Goal: Task Accomplishment & Management: Manage account settings

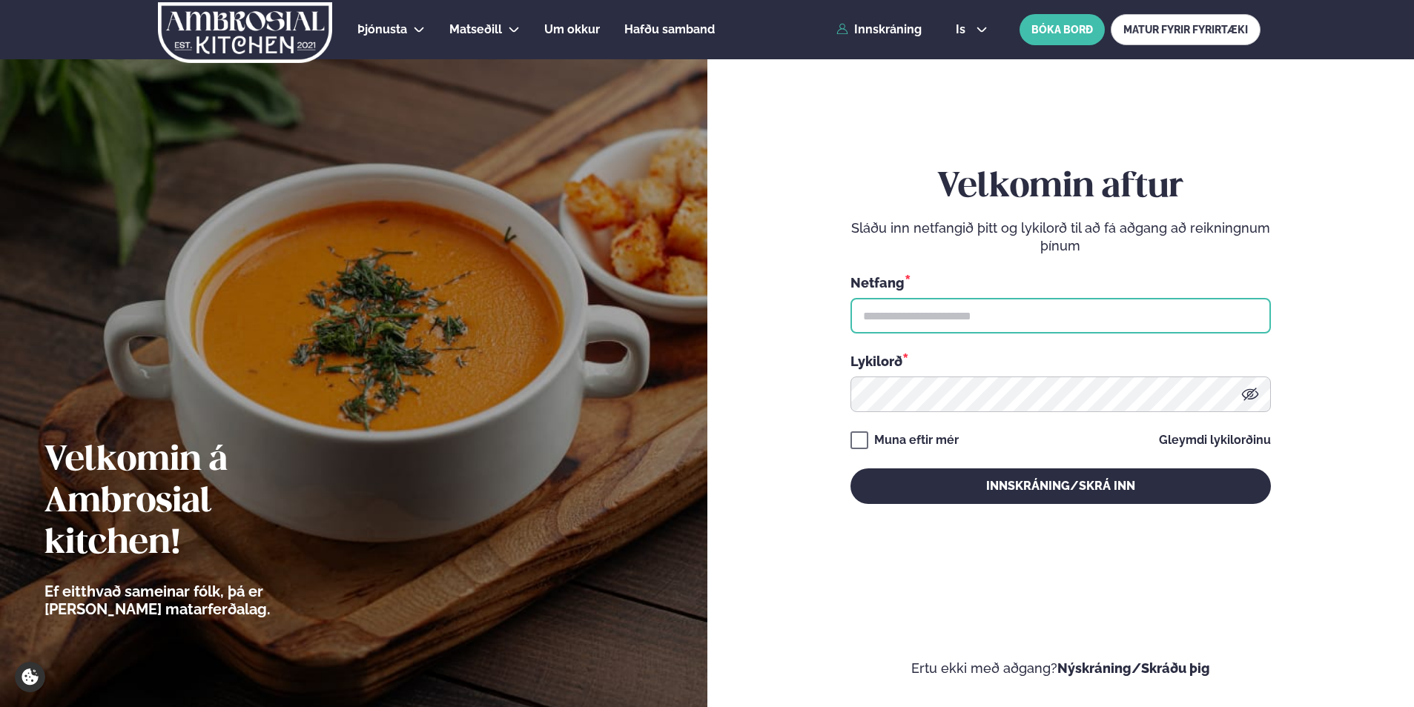
click at [913, 317] on input "text" at bounding box center [1060, 316] width 420 height 36
type input "**********"
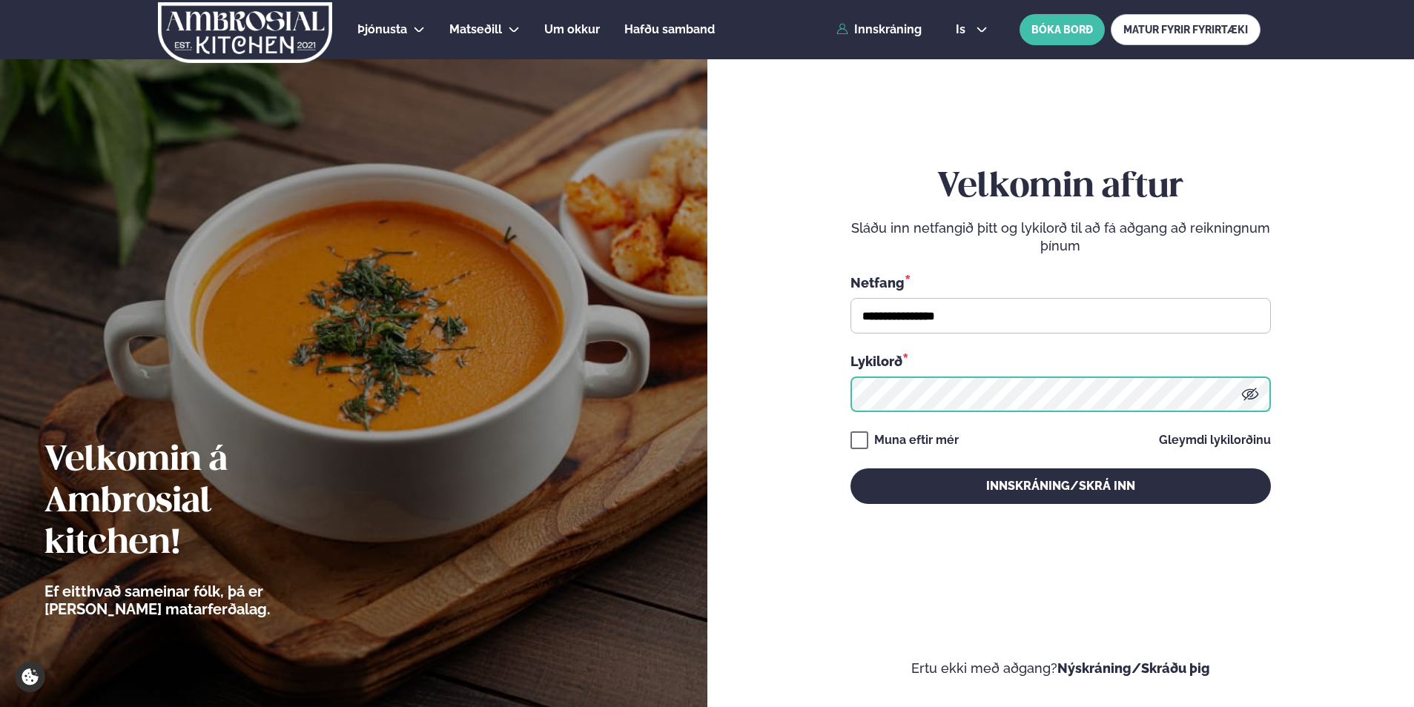
click at [850, 469] on button "Innskráning/Skrá inn" at bounding box center [1060, 487] width 420 height 36
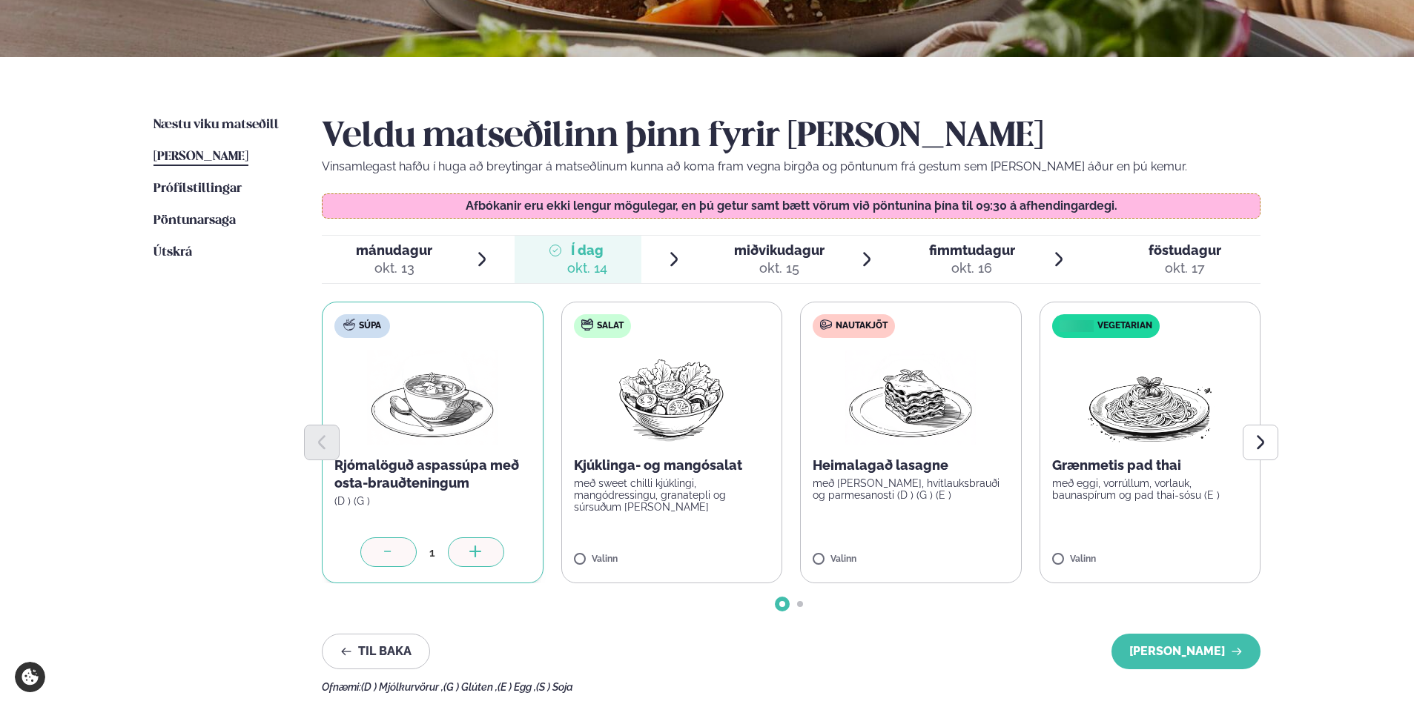
scroll to position [297, 0]
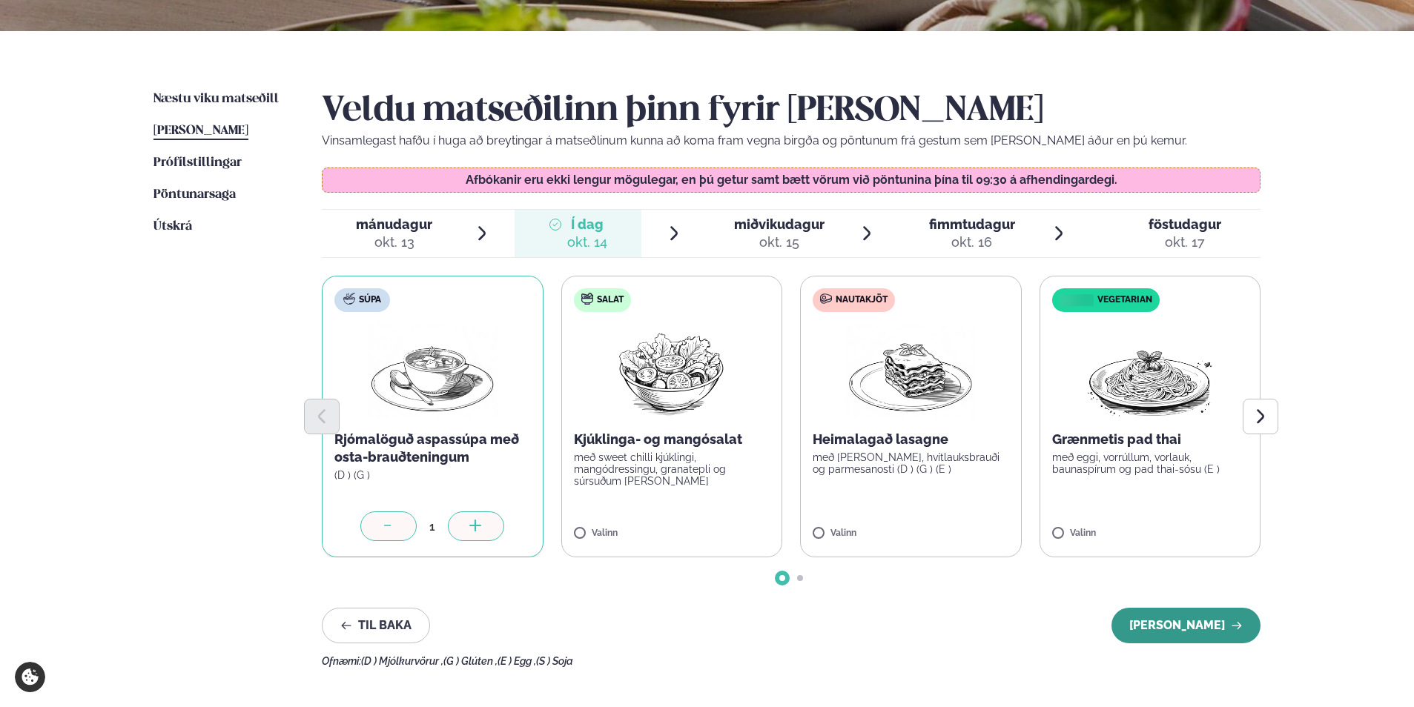
click at [1185, 626] on button "[PERSON_NAME]" at bounding box center [1185, 626] width 149 height 36
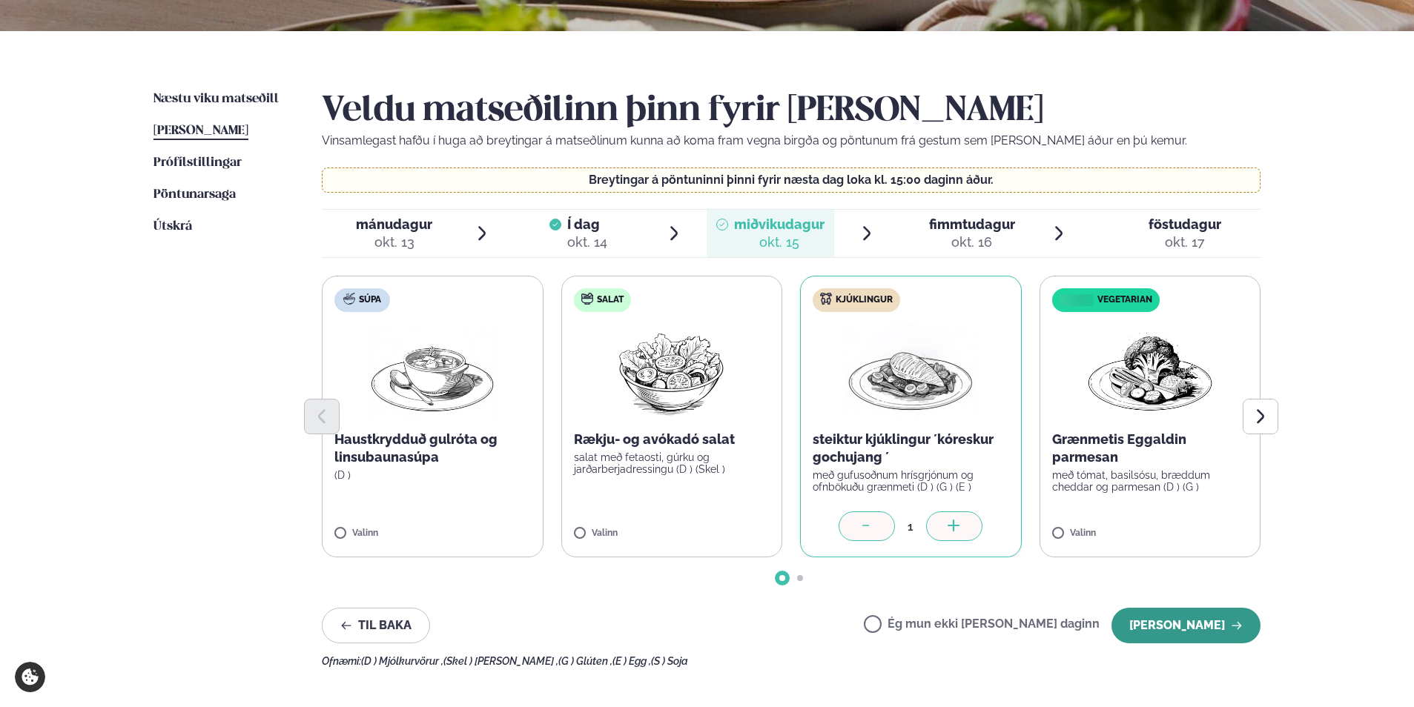
click at [1206, 623] on button "[PERSON_NAME]" at bounding box center [1185, 626] width 149 height 36
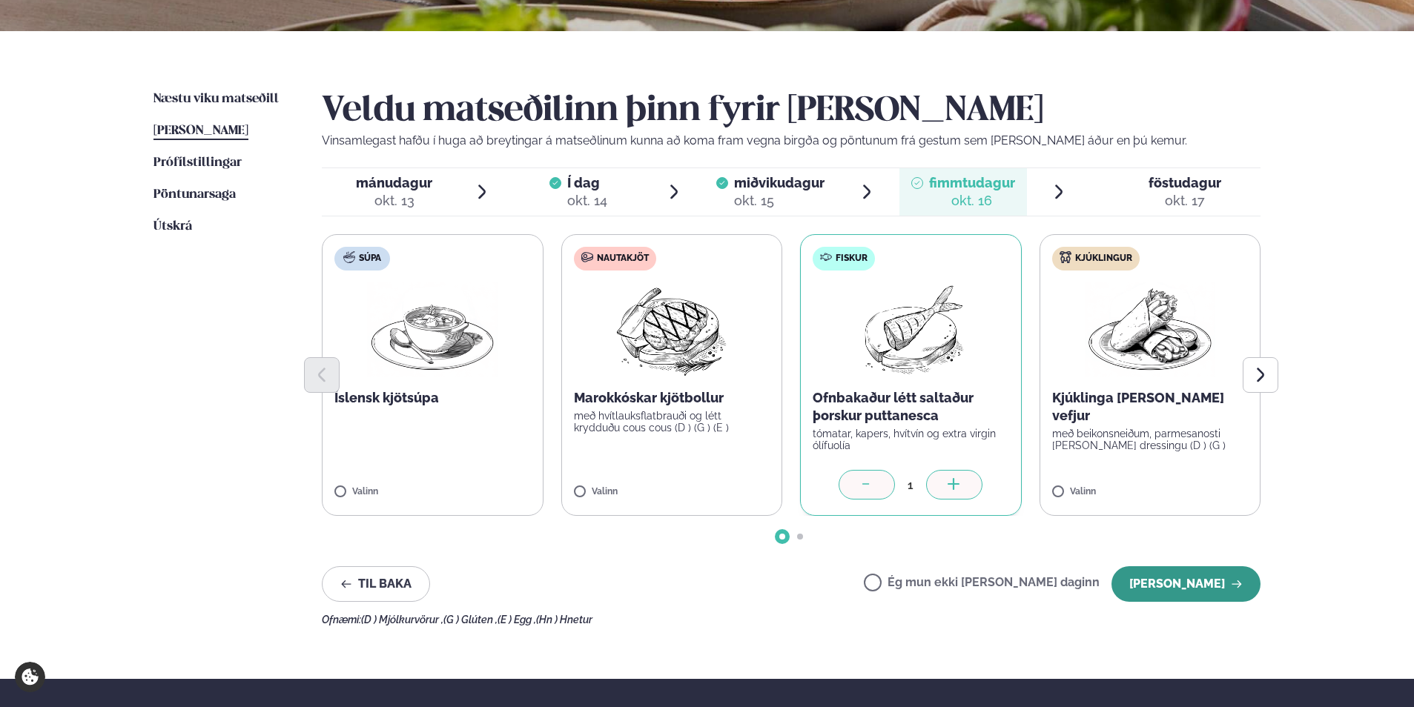
click at [1193, 582] on button "[PERSON_NAME]" at bounding box center [1185, 584] width 149 height 36
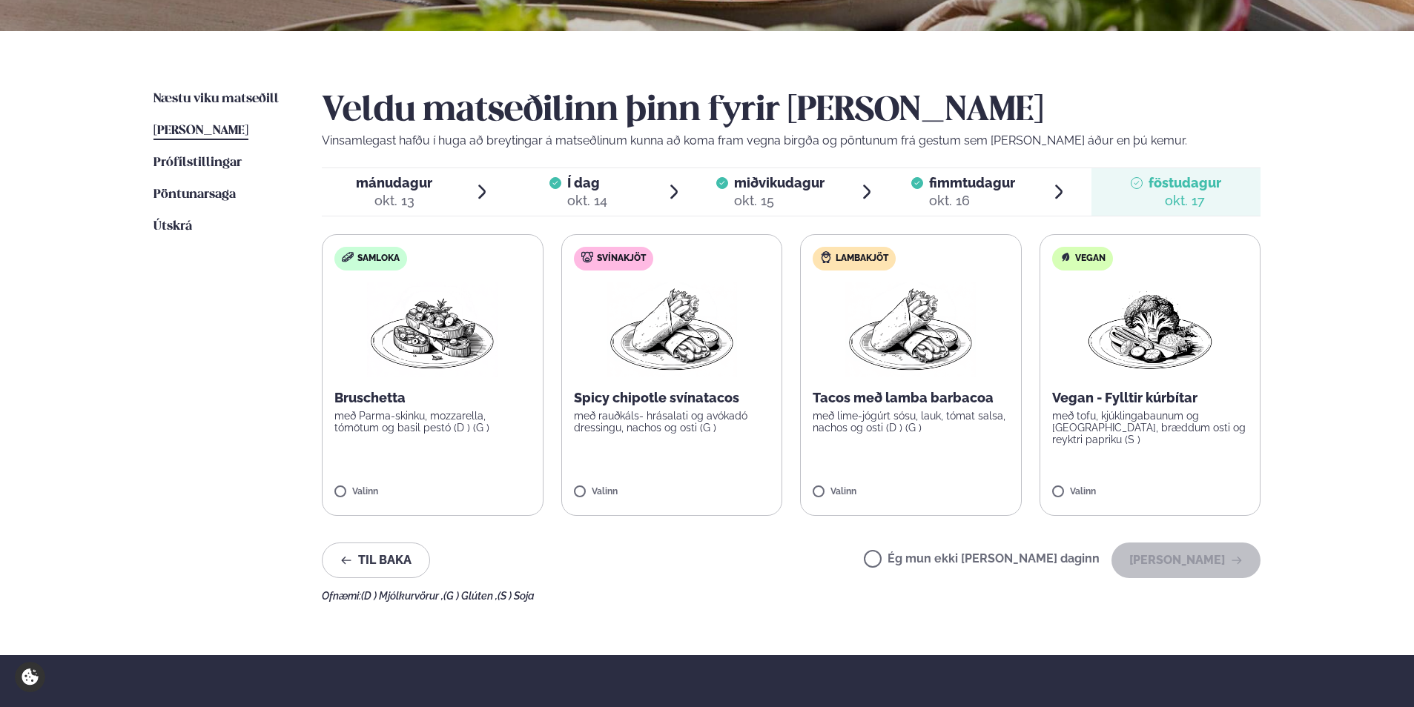
click at [920, 560] on label "Ég mun ekki [PERSON_NAME] daginn" at bounding box center [982, 561] width 236 height 16
click at [1177, 557] on button "[PERSON_NAME]" at bounding box center [1185, 561] width 149 height 36
